Goal: Task Accomplishment & Management: Manage account settings

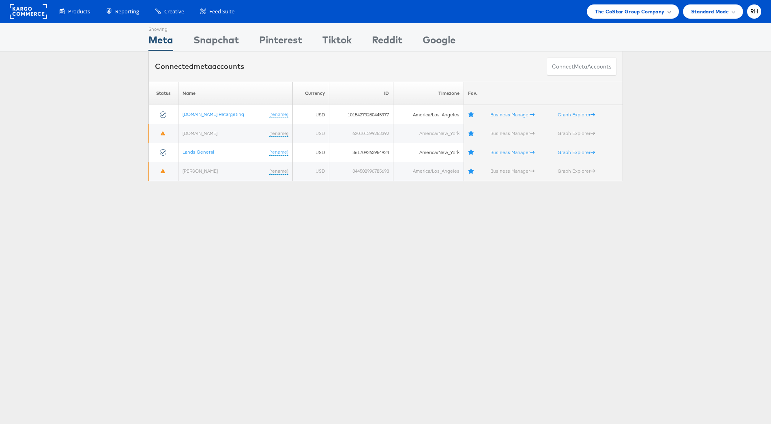
click at [622, 14] on span "The CoStar Group Company" at bounding box center [629, 11] width 69 height 9
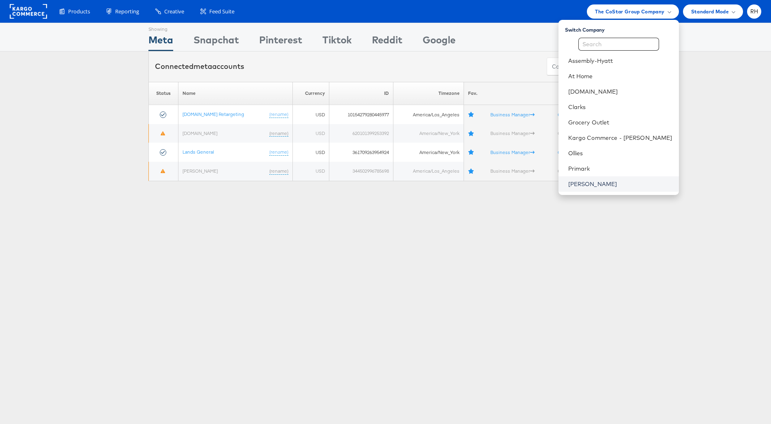
click at [621, 183] on link "[PERSON_NAME]" at bounding box center [620, 184] width 104 height 8
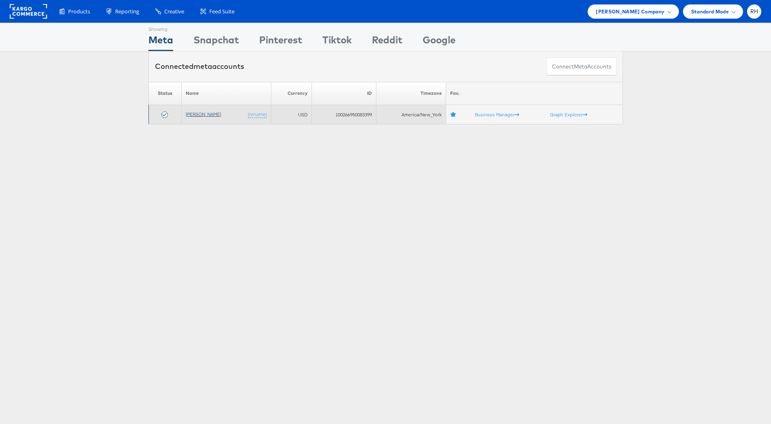
click at [193, 115] on link "[PERSON_NAME]" at bounding box center [203, 114] width 35 height 6
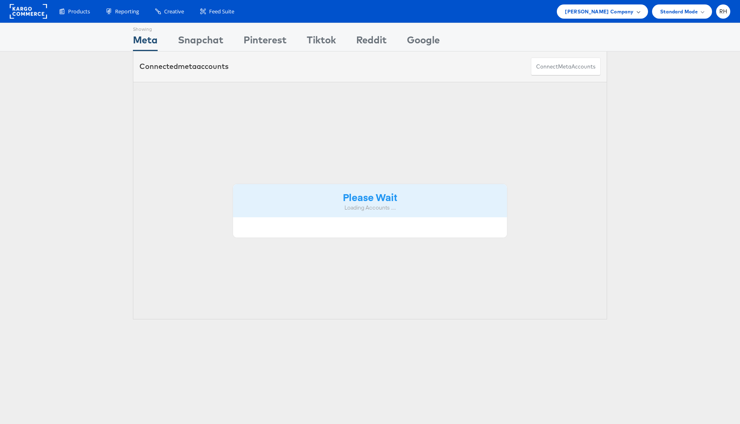
click at [612, 11] on span "Steve Madden Company" at bounding box center [599, 11] width 69 height 9
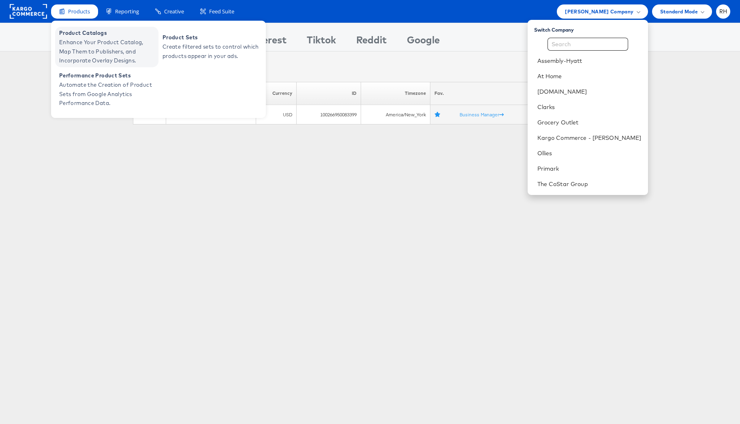
click at [85, 40] on span "Enhance Your Product Catalog, Map Them to Publishers, and Incorporate Overlay D…" at bounding box center [107, 52] width 97 height 28
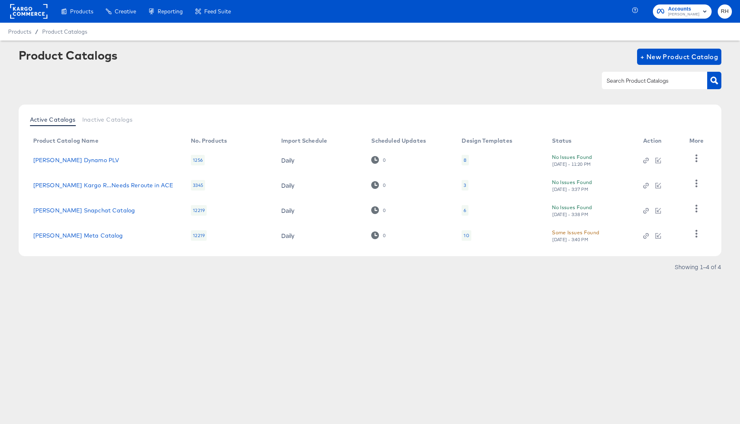
click at [465, 235] on div "10" at bounding box center [466, 235] width 5 height 6
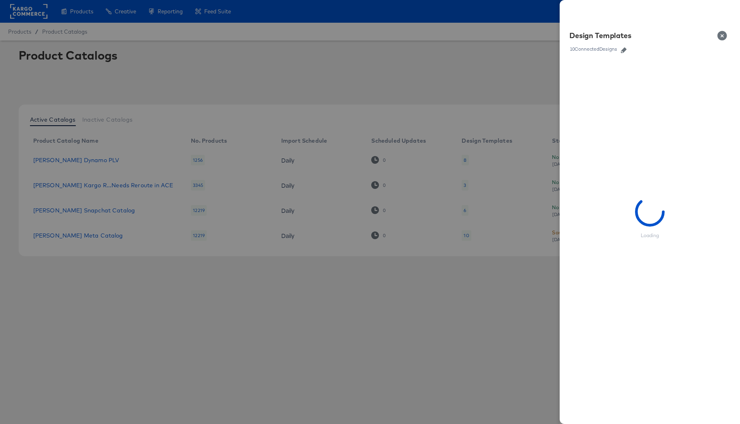
click at [624, 49] on icon "button" at bounding box center [624, 50] width 6 height 6
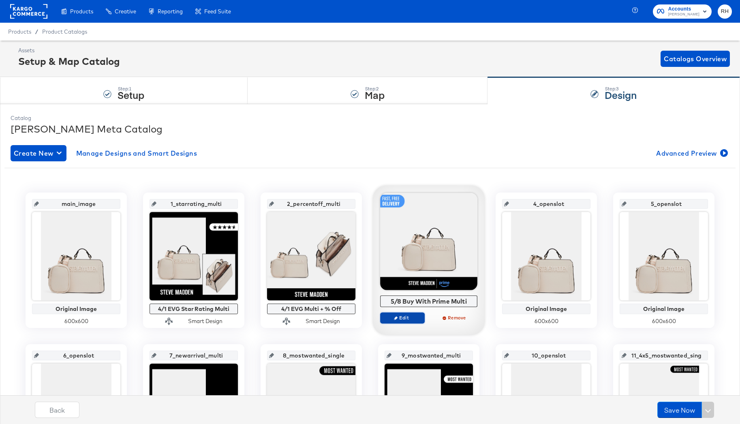
click at [411, 317] on span "Edit" at bounding box center [402, 318] width 37 height 6
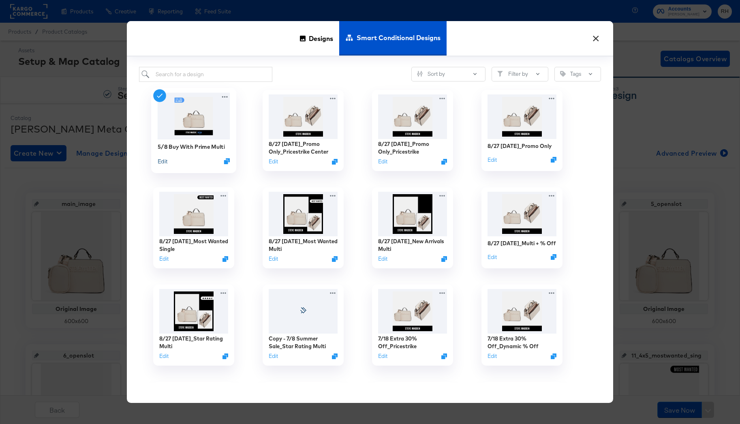
click at [162, 161] on button "Edit" at bounding box center [163, 161] width 10 height 8
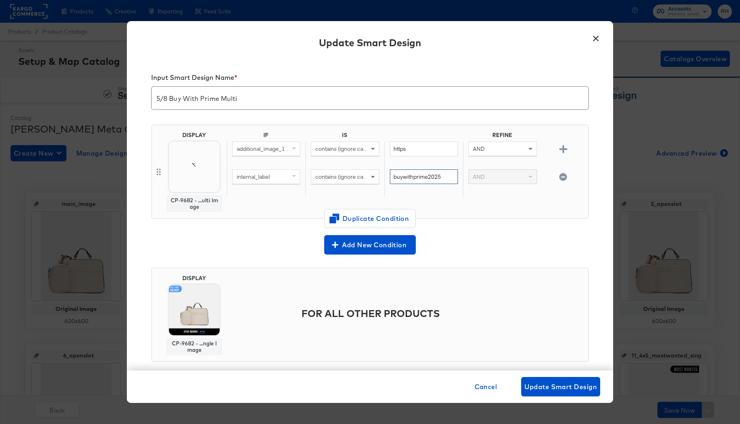
click at [420, 174] on input "buywithprime2025" at bounding box center [424, 176] width 68 height 15
click at [593, 40] on button "×" at bounding box center [596, 36] width 15 height 15
